Goal: Task Accomplishment & Management: Use online tool/utility

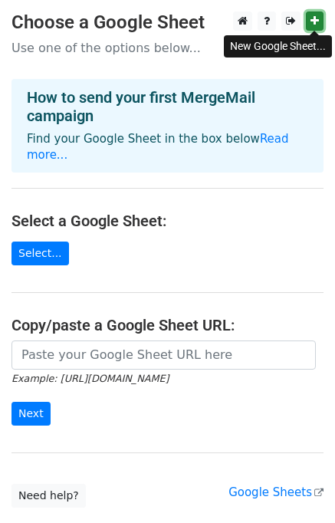
click at [312, 21] on icon at bounding box center [314, 20] width 8 height 11
click at [309, 63] on main "Choose a Google Sheet Use one of the options below... How to send your first Me…" at bounding box center [167, 259] width 335 height 496
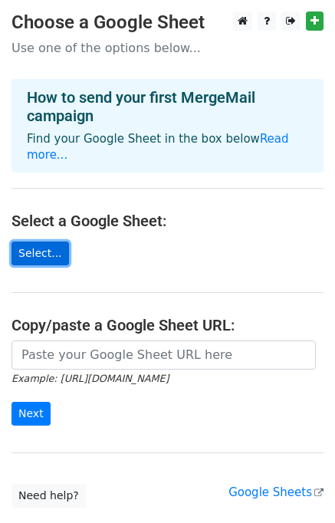
click at [31, 241] on link "Select..." at bounding box center [39, 253] width 57 height 24
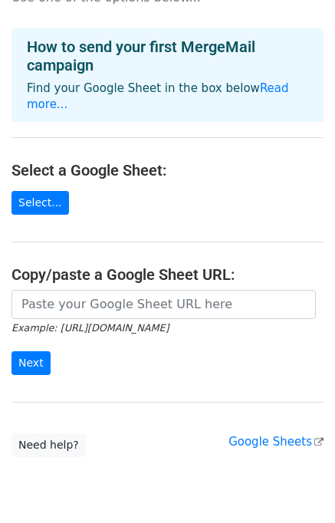
scroll to position [77, 0]
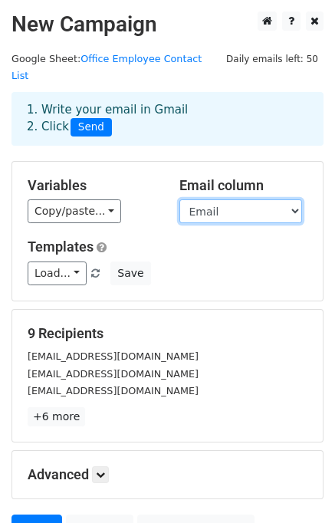
click at [228, 199] on select "Name Desination Personal Number Office Number Email" at bounding box center [240, 211] width 123 height 24
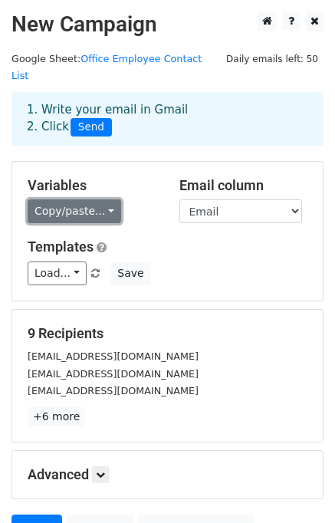
click at [87, 199] on link "Copy/paste..." at bounding box center [75, 211] width 94 height 24
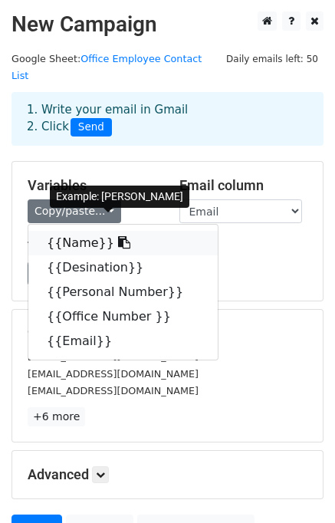
click at [63, 231] on link "{{Name}}" at bounding box center [122, 243] width 189 height 25
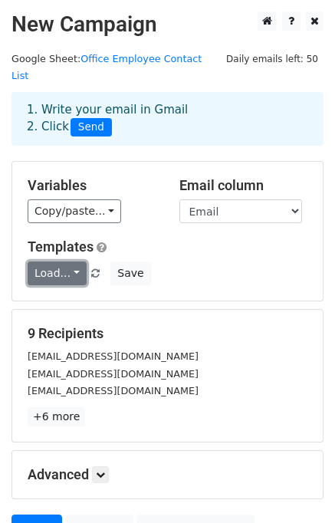
click at [61, 261] on link "Load..." at bounding box center [57, 273] width 59 height 24
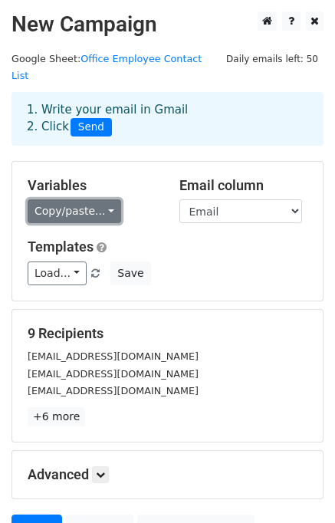
click at [80, 199] on link "Copy/paste..." at bounding box center [75, 211] width 94 height 24
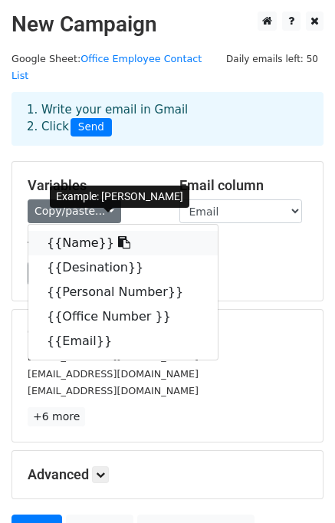
click at [118, 236] on icon at bounding box center [124, 242] width 12 height 12
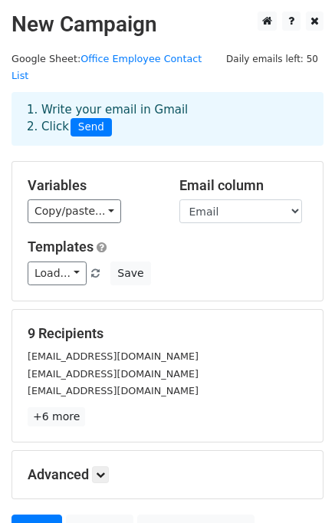
click at [85, 118] on span "Send" at bounding box center [91, 127] width 41 height 18
click at [201, 199] on select "Name Desination Personal Number Office Number Email" at bounding box center [240, 211] width 123 height 24
click at [154, 162] on div "Variables Copy/paste... {{Name}} {{Desination}} {{Personal Number}} {{Office Nu…" at bounding box center [167, 231] width 310 height 139
